Goal: Check status: Check status

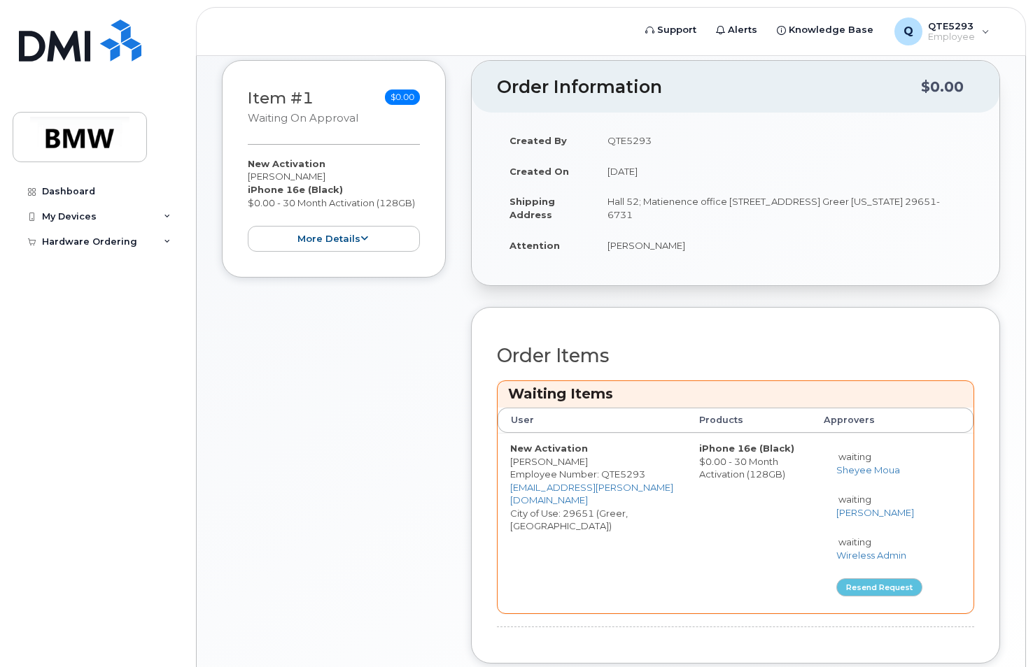
scroll to position [249, 0]
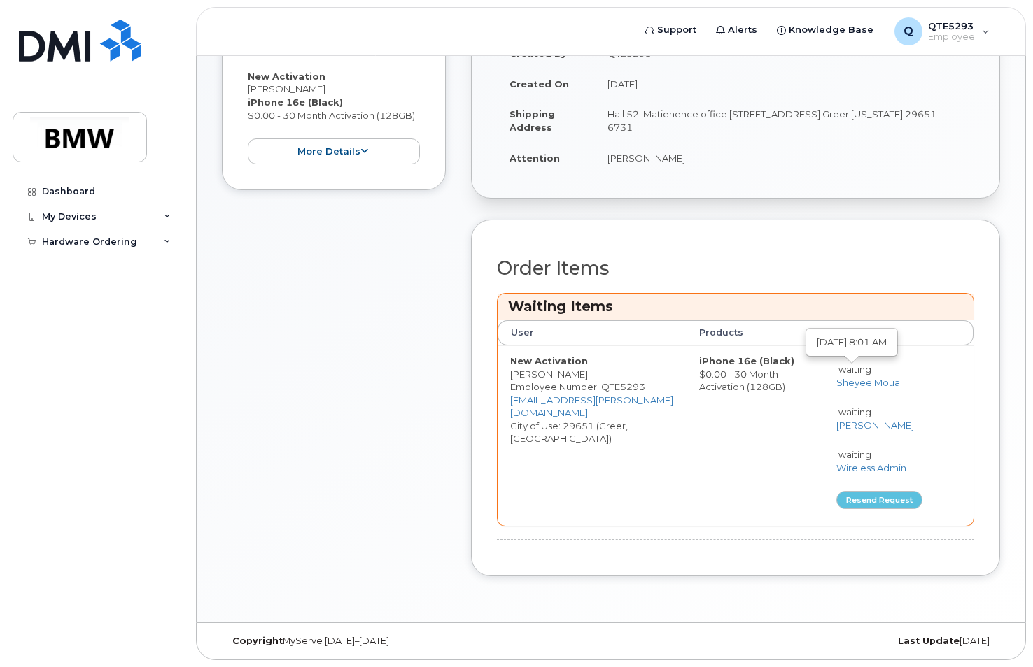
drag, startPoint x: 867, startPoint y: 385, endPoint x: 762, endPoint y: 396, distance: 106.2
click at [759, 396] on td "iPhone 16e (Black) $0.00 - 30 Month Activation (128GB)" at bounding box center [748, 436] width 125 height 180
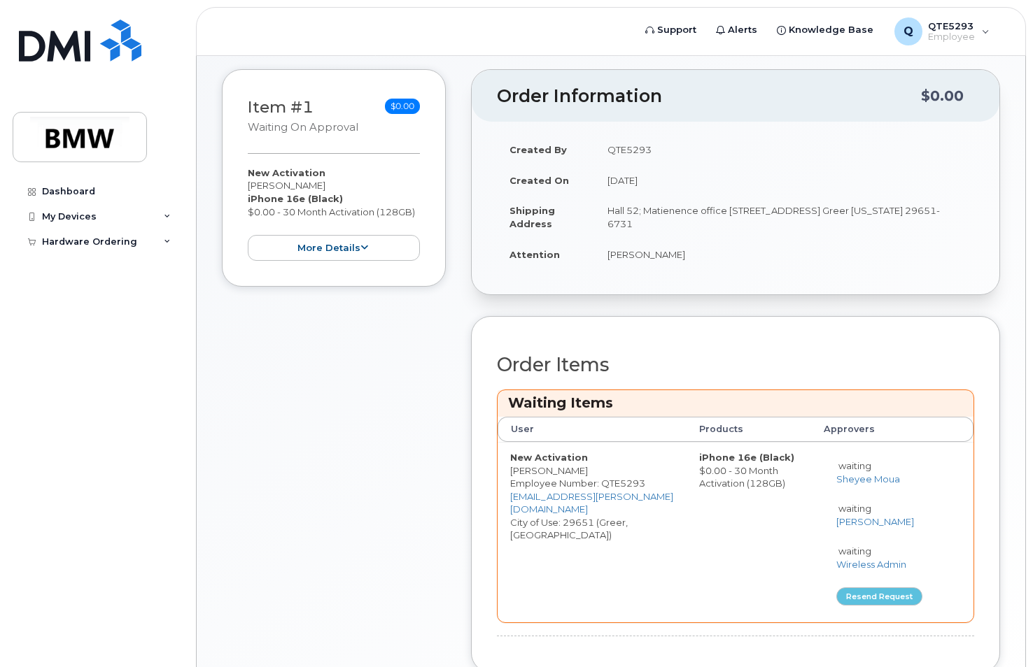
scroll to position [0, 0]
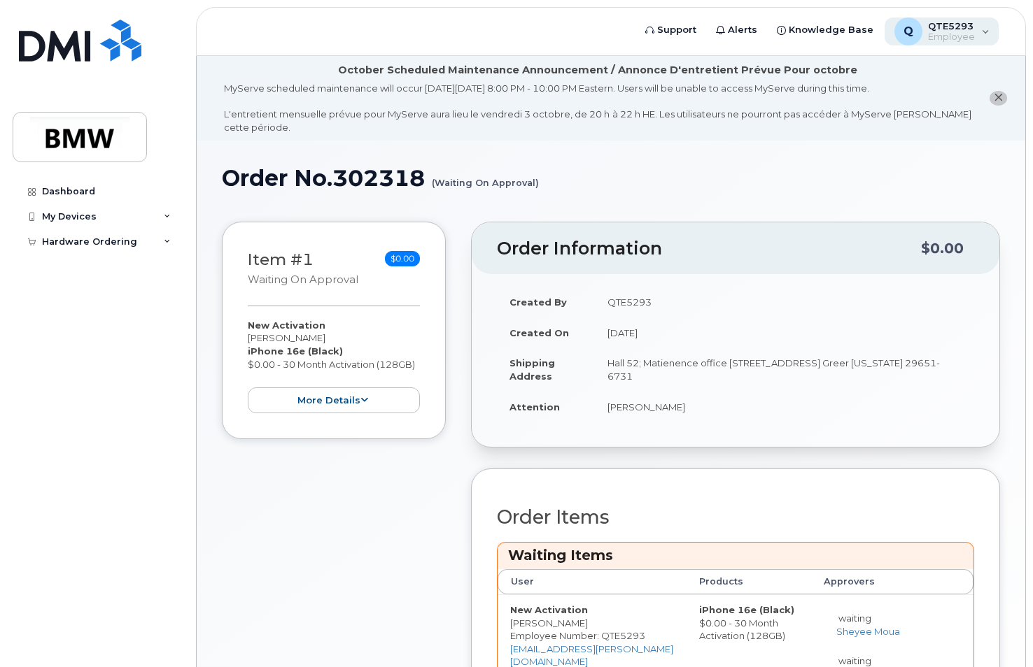
click at [977, 29] on div "Q QTE5293 Employee" at bounding box center [941, 31] width 115 height 28
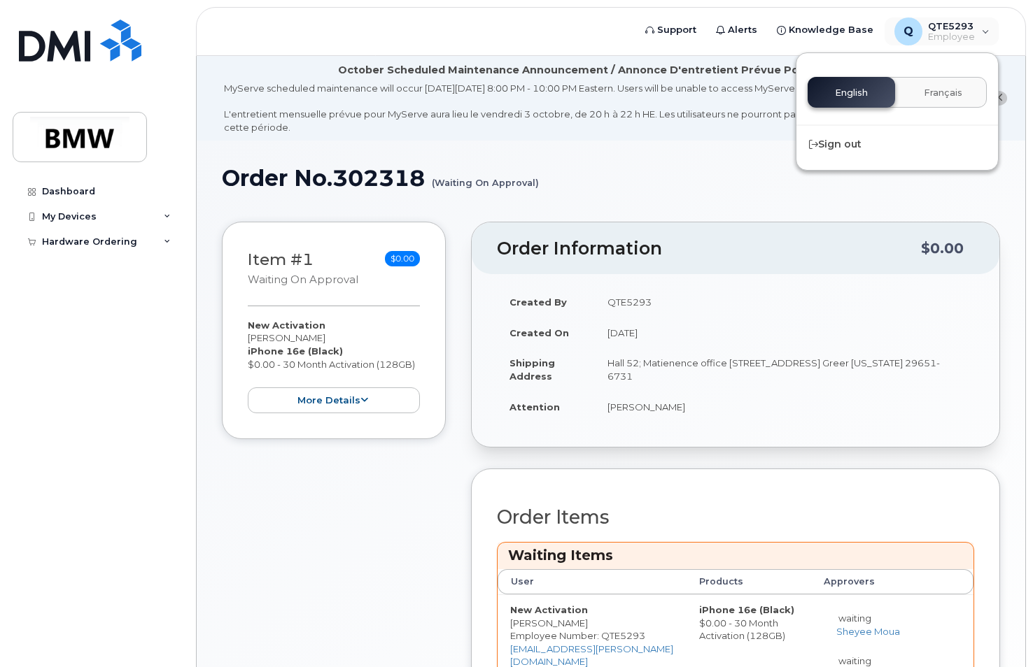
click at [808, 229] on header "Order Information $0.00" at bounding box center [735, 248] width 527 height 52
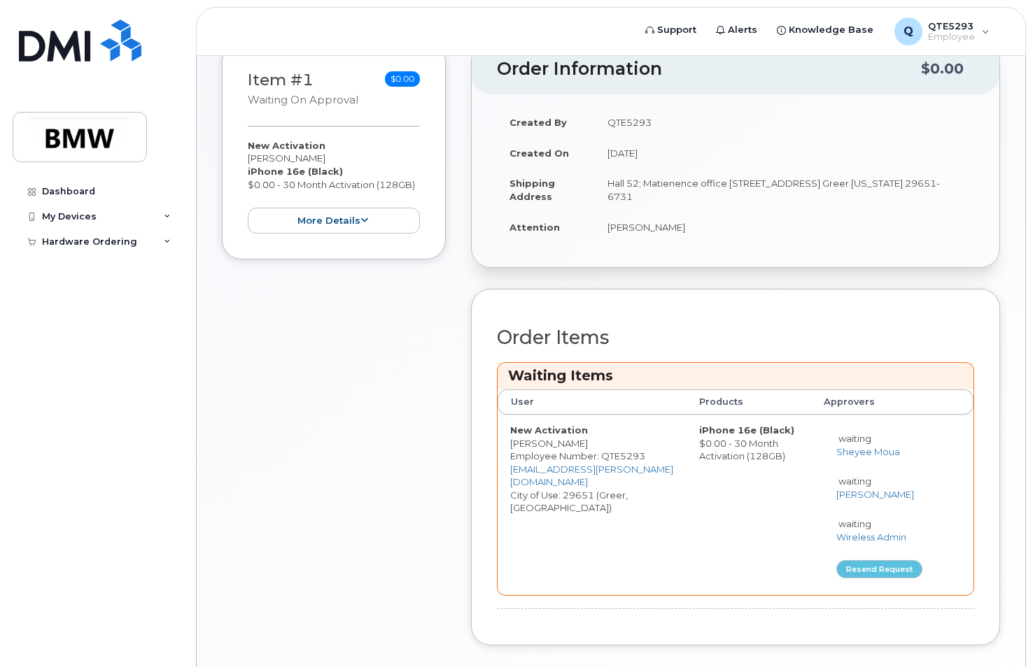
scroll to position [210, 0]
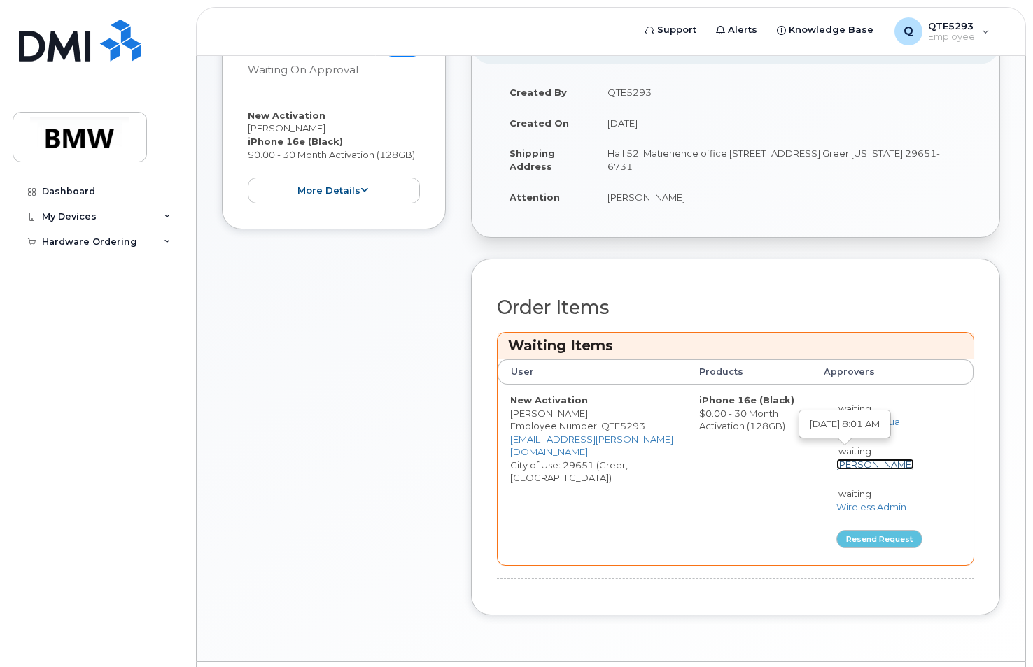
click at [860, 462] on link "[PERSON_NAME]" at bounding box center [875, 464] width 78 height 11
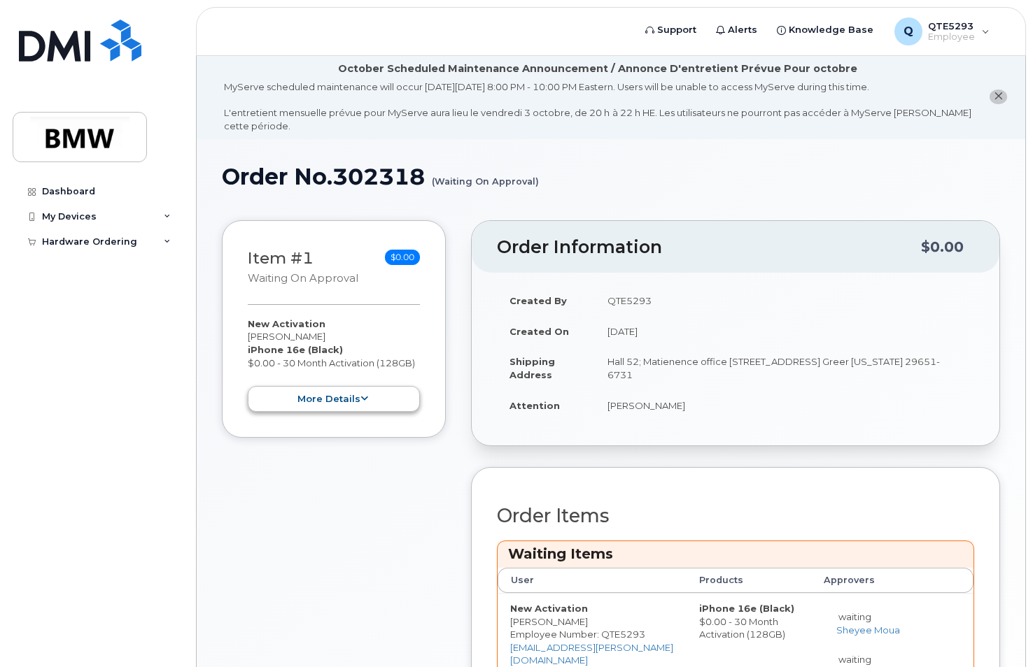
scroll to position [0, 0]
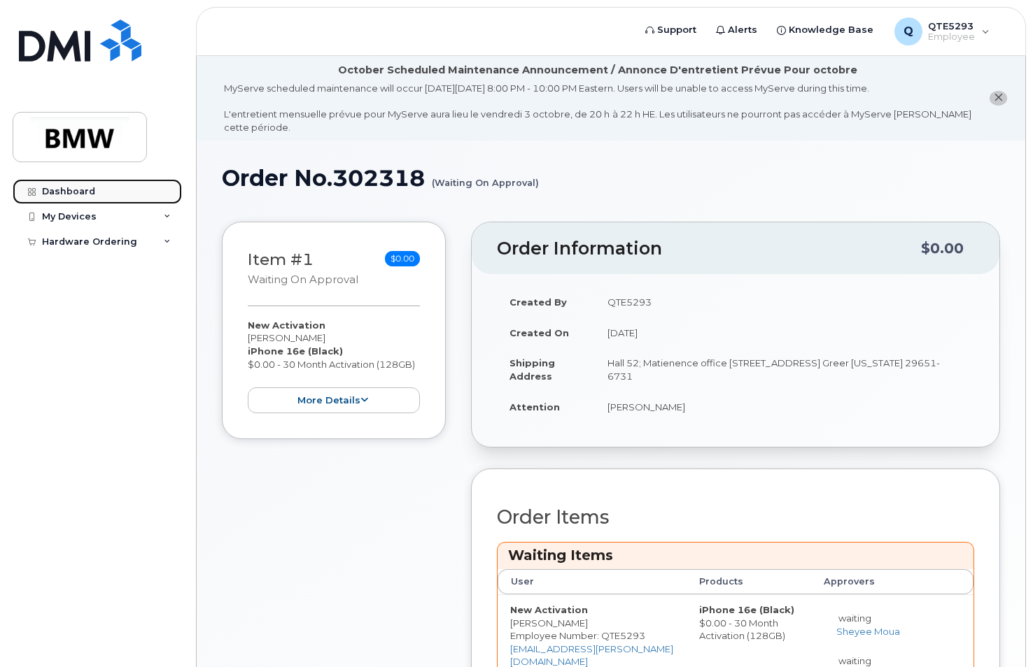
click at [61, 199] on link "Dashboard" at bounding box center [97, 191] width 169 height 25
